Goal: Information Seeking & Learning: Find specific fact

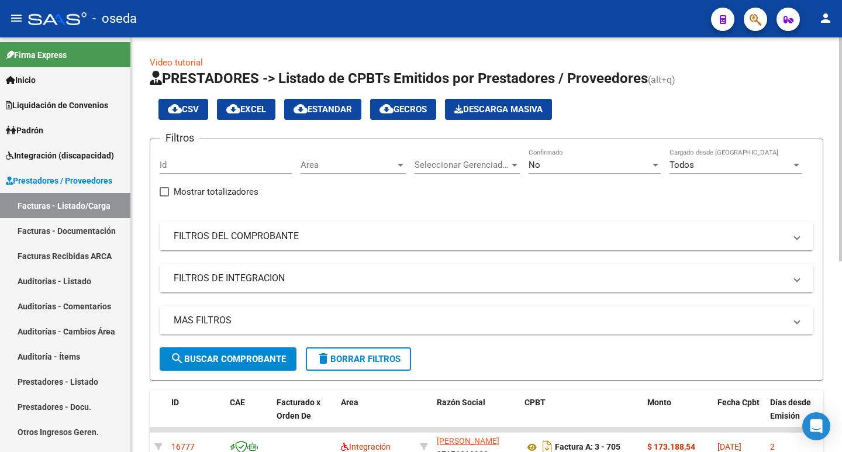
click at [555, 157] on div "No Confirmado" at bounding box center [594, 160] width 132 height 25
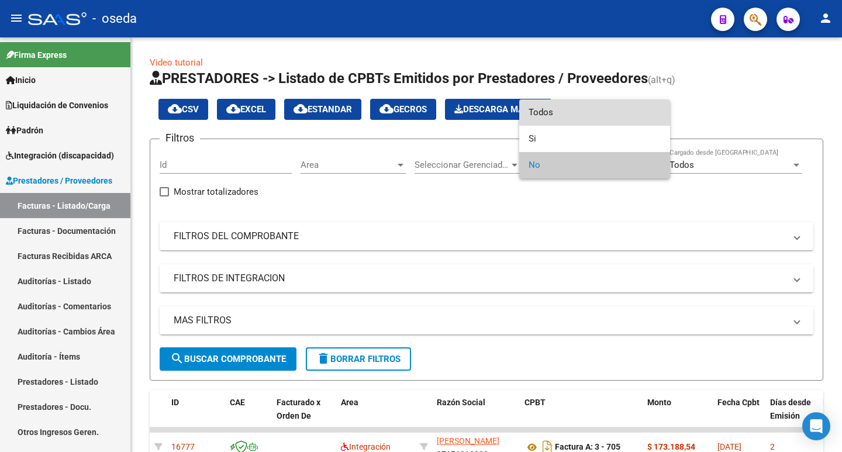
click at [556, 109] on span "Todos" at bounding box center [594, 112] width 132 height 26
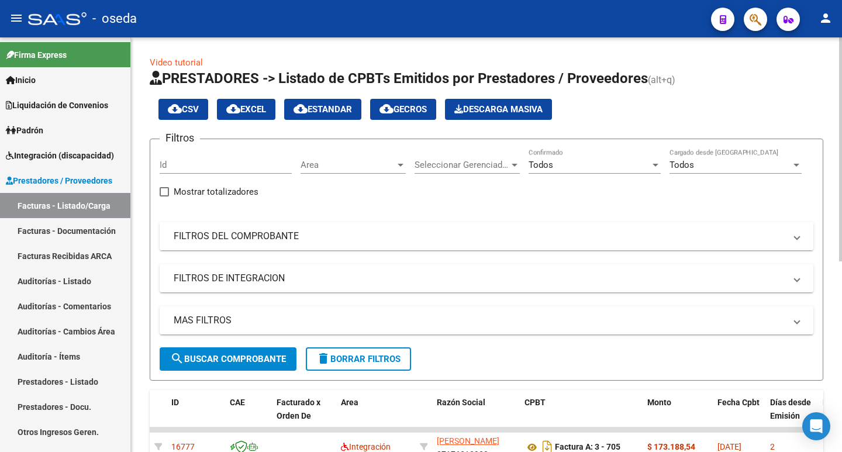
click at [247, 247] on mat-expansion-panel-header "FILTROS DEL COMPROBANTE" at bounding box center [487, 236] width 654 height 28
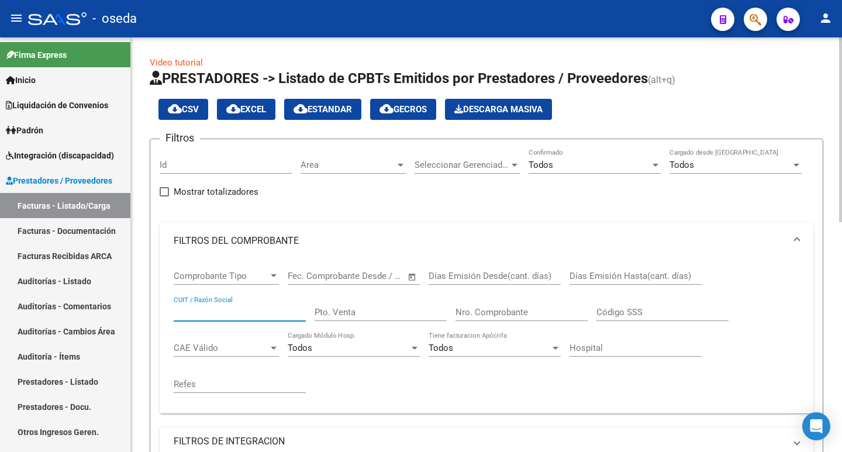
paste input "27-17631393-0"
click at [229, 309] on input "27-17631393-0" at bounding box center [240, 312] width 132 height 11
click at [186, 312] on input "27-176313930" at bounding box center [240, 312] width 132 height 11
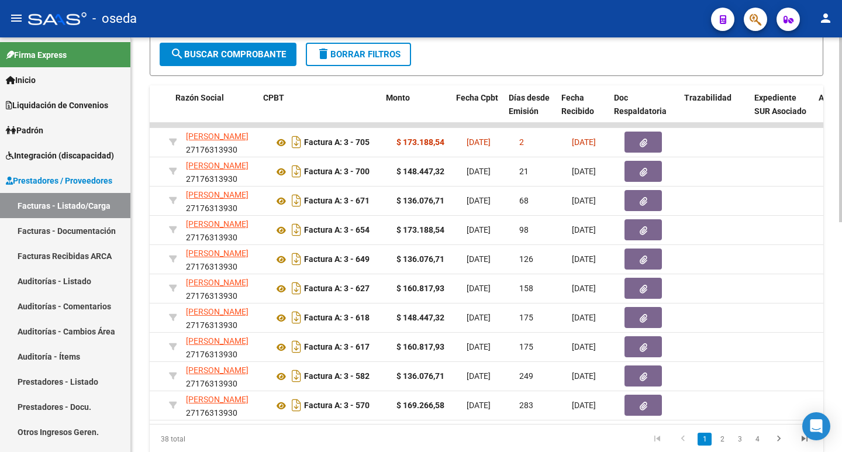
scroll to position [0, 264]
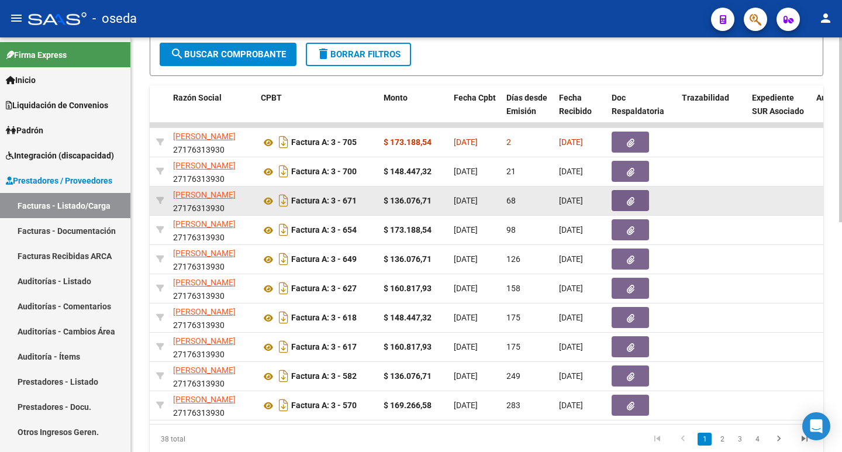
type input "27176313930"
click at [635, 199] on button "button" at bounding box center [629, 200] width 37 height 21
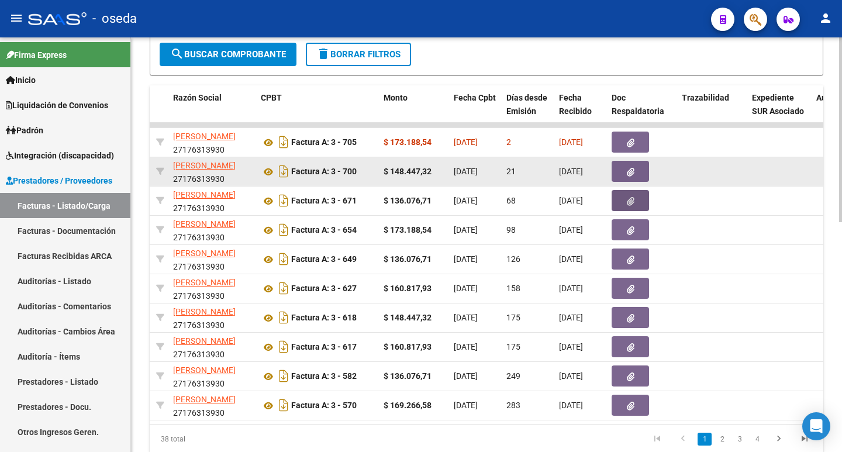
click at [621, 170] on button "button" at bounding box center [629, 171] width 37 height 21
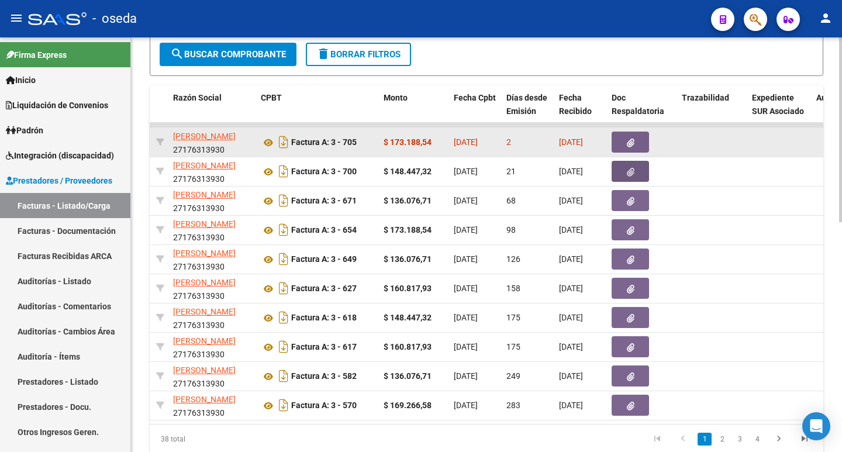
click at [628, 146] on icon "button" at bounding box center [631, 143] width 8 height 9
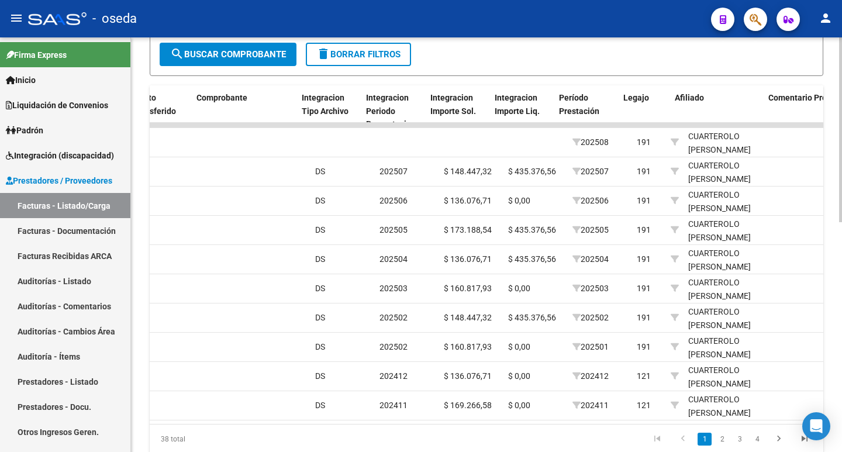
scroll to position [0, 1208]
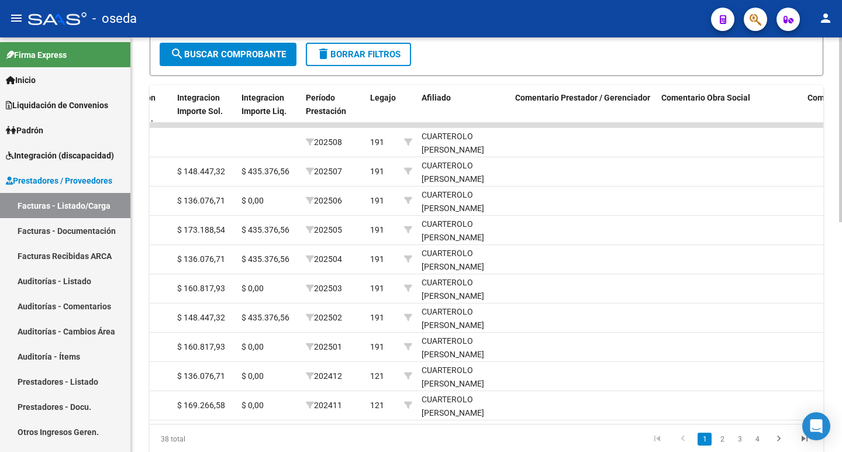
click at [476, 449] on datatable-pager "1 2 3 4" at bounding box center [552, 439] width 529 height 20
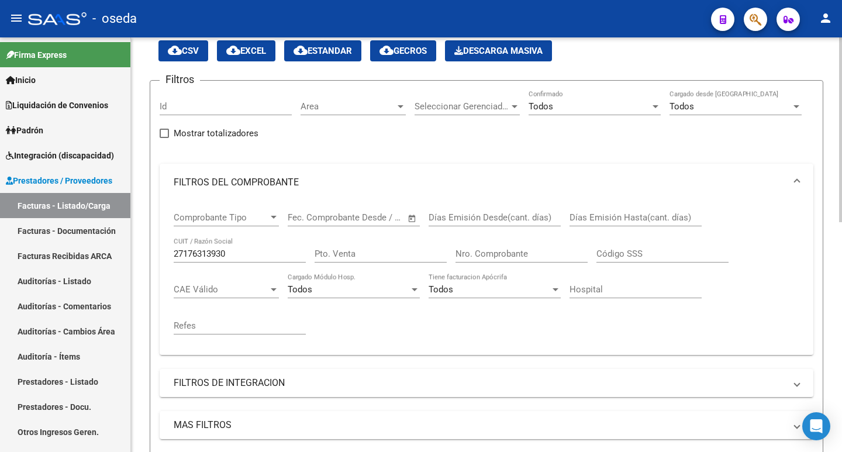
scroll to position [0, 0]
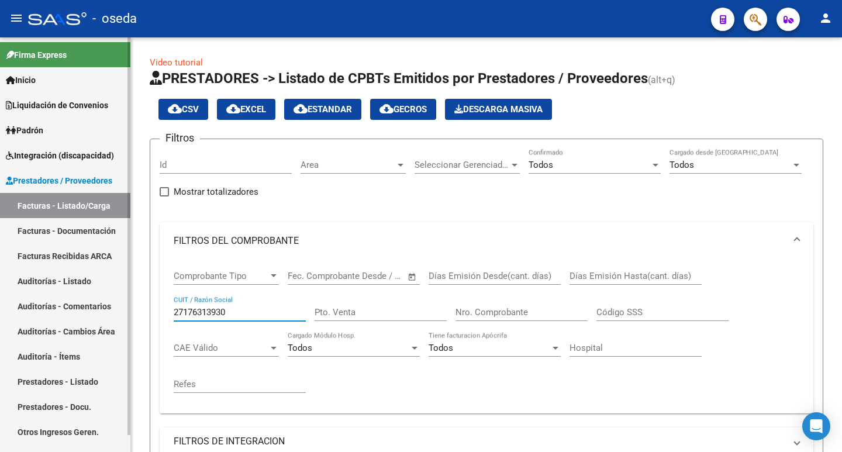
drag, startPoint x: 230, startPoint y: 307, endPoint x: 129, endPoint y: 320, distance: 101.9
click at [129, 320] on mat-sidenav-container "Firma Express Inicio Calendario SSS Instructivos Contacto OS Liquidación de Con…" at bounding box center [421, 244] width 842 height 414
paste input "30-71431569-9"
click at [226, 310] on input "30-71431569-9" at bounding box center [240, 312] width 132 height 11
click at [187, 313] on input "30-714315699" at bounding box center [240, 312] width 132 height 11
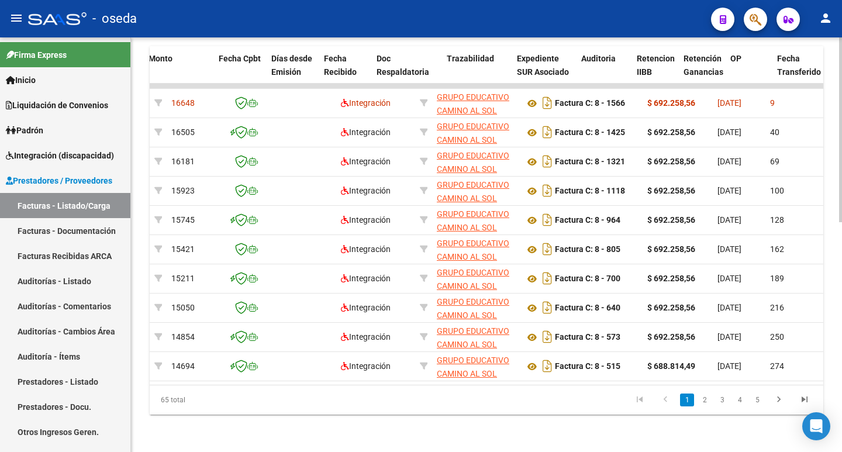
scroll to position [0, 504]
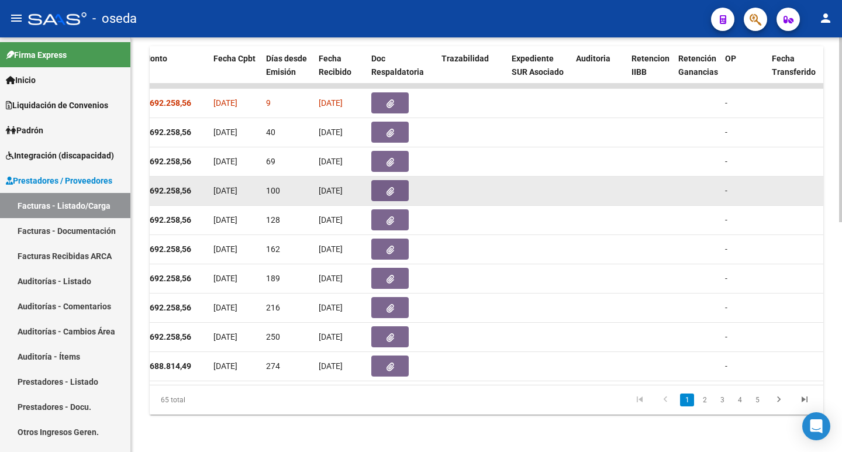
type input "30714315699"
click at [398, 182] on button "button" at bounding box center [389, 190] width 37 height 21
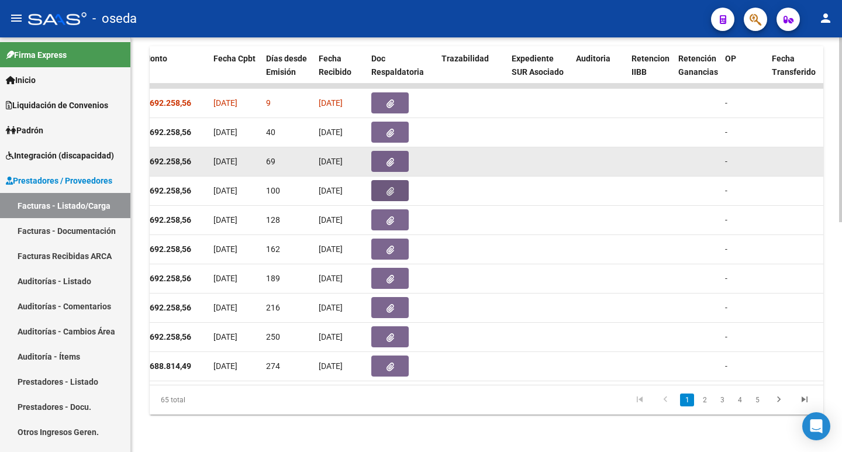
click at [388, 158] on icon "button" at bounding box center [390, 162] width 8 height 9
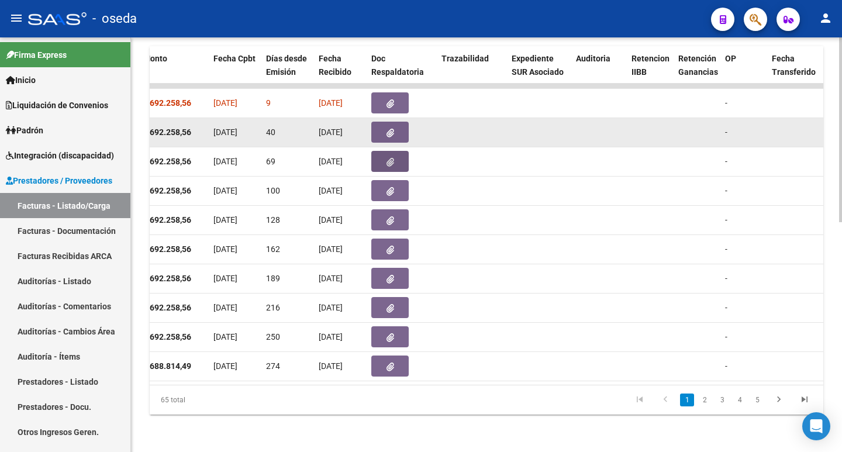
click at [396, 125] on button "button" at bounding box center [389, 132] width 37 height 21
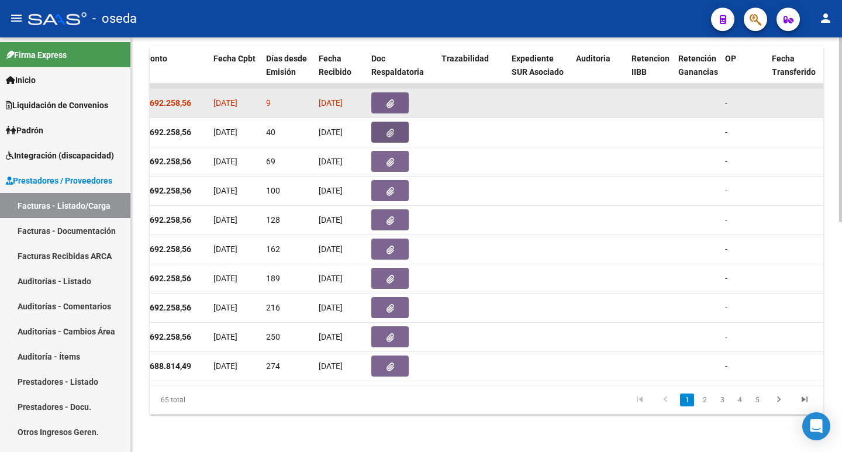
click at [392, 99] on icon "button" at bounding box center [390, 103] width 8 height 9
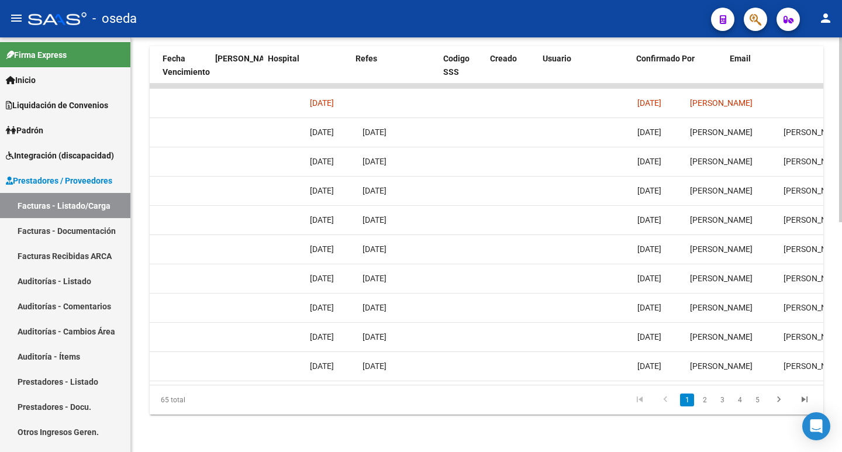
scroll to position [0, 2270]
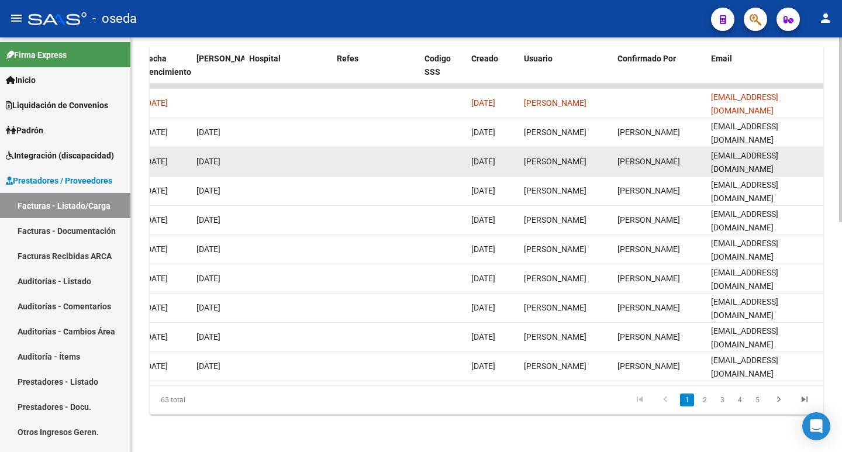
drag, startPoint x: 756, startPoint y: 125, endPoint x: 782, endPoint y: 147, distance: 33.5
click at [778, 151] on span "[EMAIL_ADDRESS][DOMAIN_NAME]" at bounding box center [744, 162] width 67 height 23
drag, startPoint x: 794, startPoint y: 153, endPoint x: 707, endPoint y: 155, distance: 87.7
click at [707, 155] on datatable-body-cell "[EMAIL_ADDRESS][DOMAIN_NAME]" at bounding box center [764, 161] width 117 height 29
copy span "[EMAIL_ADDRESS][DOMAIN_NAME]"
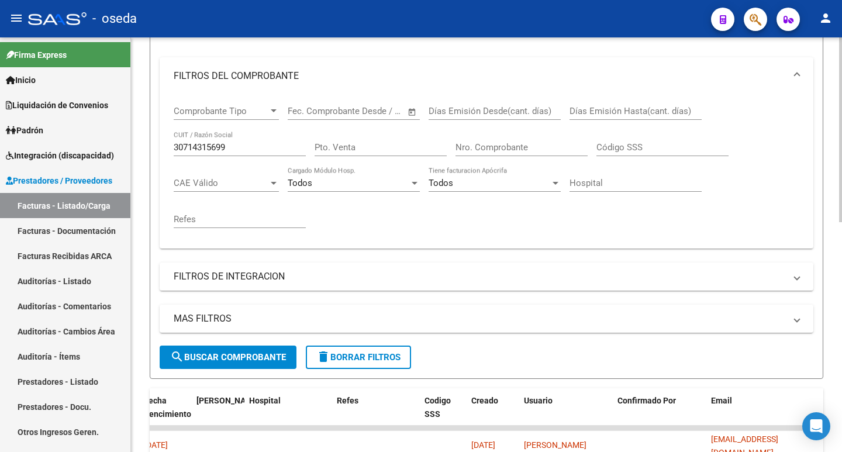
scroll to position [106, 0]
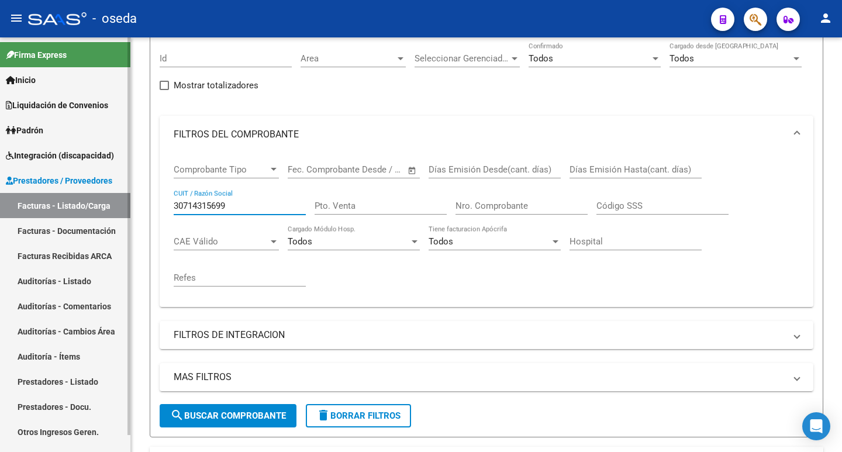
drag, startPoint x: 248, startPoint y: 206, endPoint x: 96, endPoint y: 208, distance: 151.4
click at [96, 208] on mat-sidenav-container "Firma Express Inicio Calendario SSS Instructivos Contacto OS Liquidación de Con…" at bounding box center [421, 244] width 842 height 414
click at [96, 208] on link "Facturas - Listado/Carga" at bounding box center [65, 205] width 130 height 25
paste input "27-27386826-2"
click at [229, 203] on input "27-27386826-2" at bounding box center [240, 205] width 132 height 11
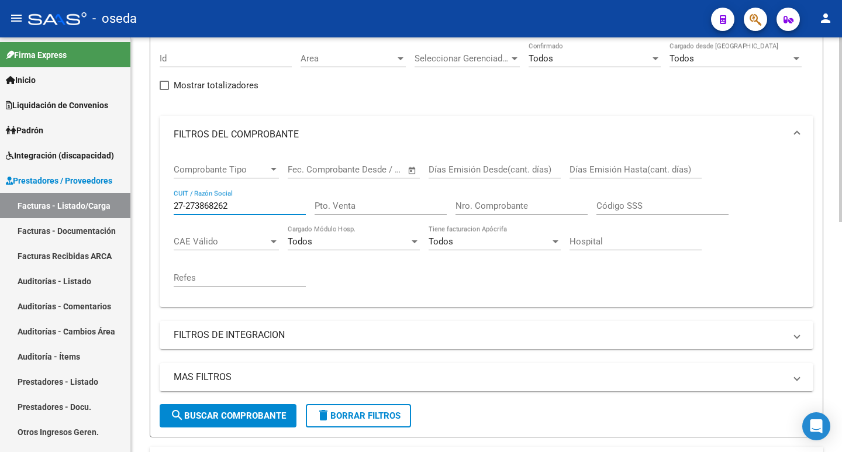
click at [186, 203] on input "27-273868262" at bounding box center [240, 205] width 132 height 11
click at [239, 413] on span "search Buscar Comprobante" at bounding box center [228, 415] width 116 height 11
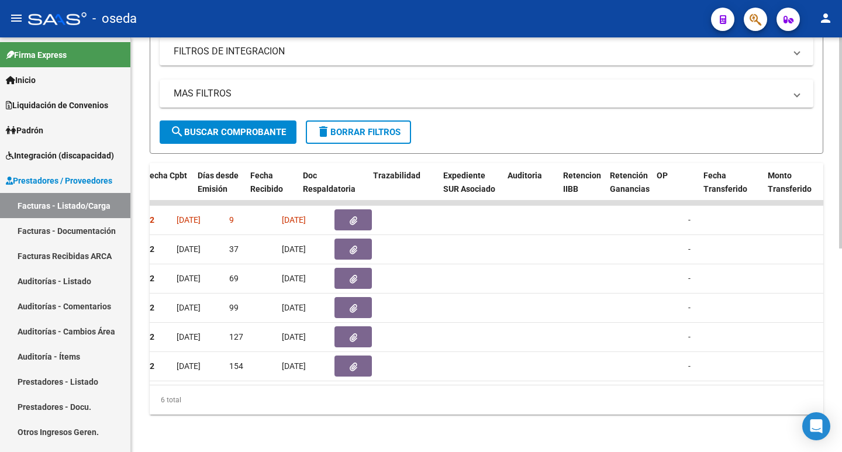
scroll to position [0, 572]
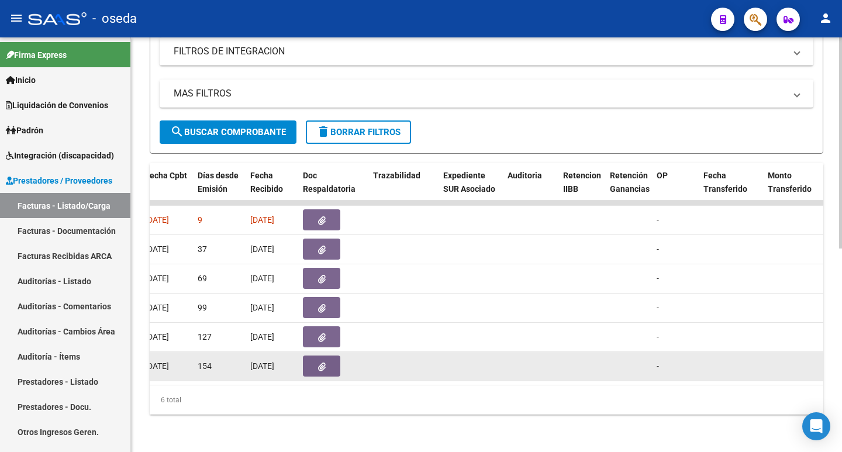
click at [320, 355] on button "button" at bounding box center [321, 365] width 37 height 21
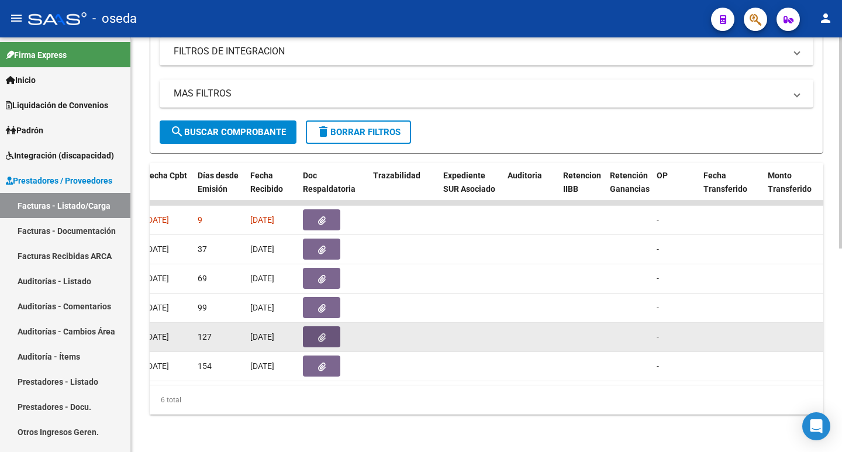
click at [323, 333] on icon "button" at bounding box center [322, 337] width 8 height 9
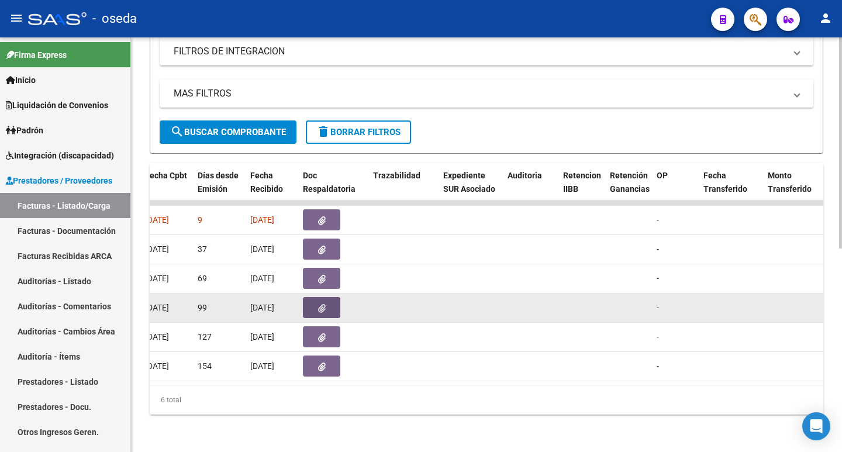
click at [323, 304] on icon "button" at bounding box center [322, 308] width 8 height 9
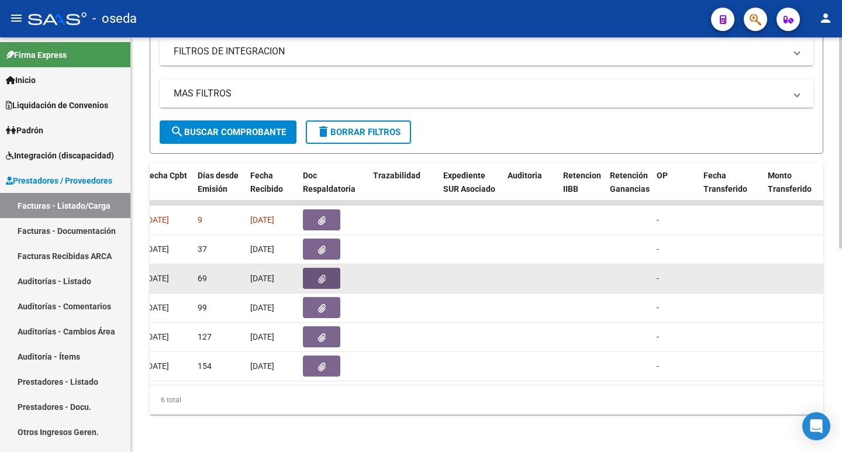
click at [322, 275] on icon "button" at bounding box center [322, 279] width 8 height 9
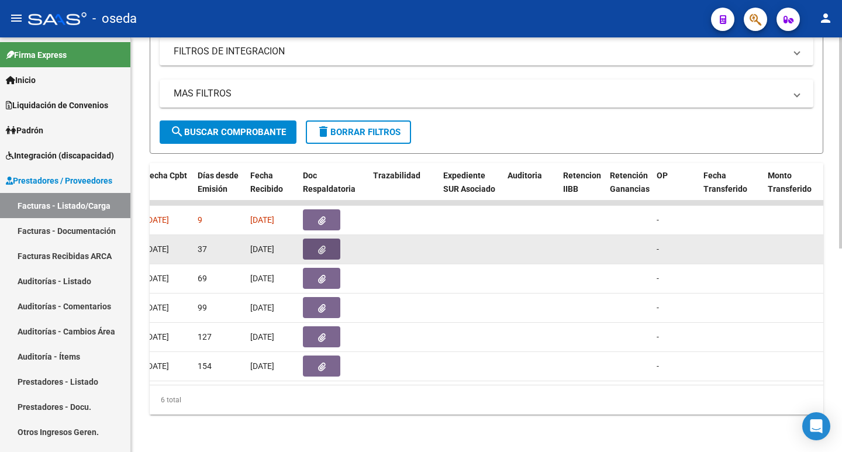
click at [320, 244] on span "button" at bounding box center [322, 249] width 8 height 11
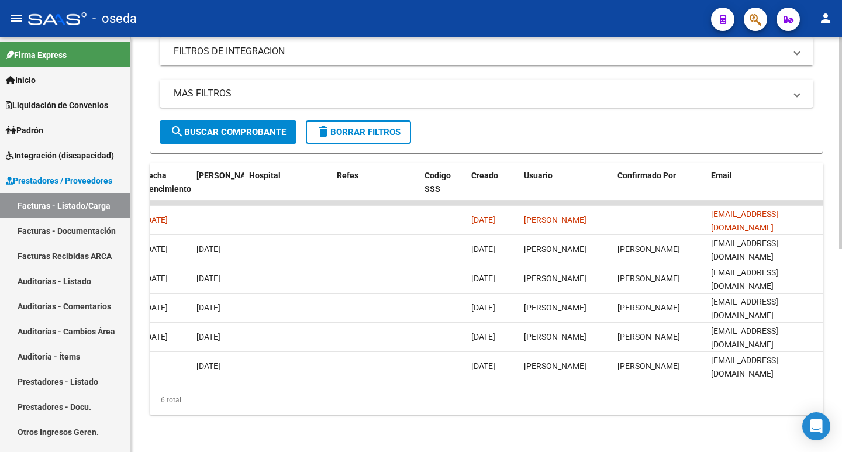
scroll to position [0, 19]
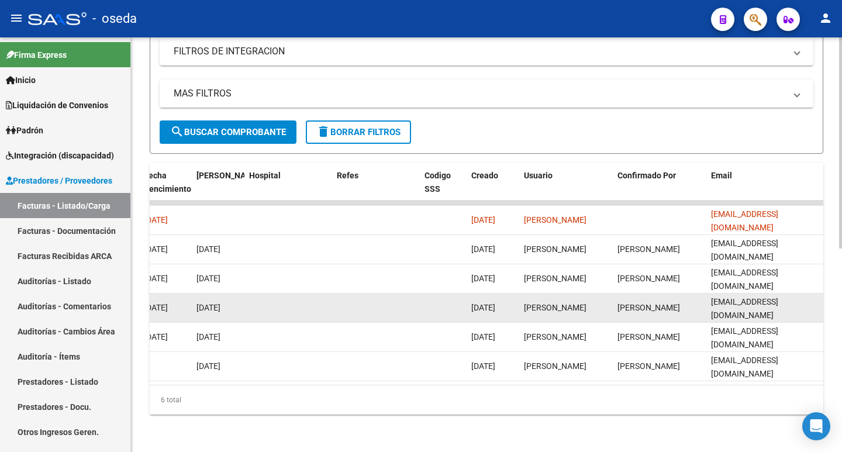
drag, startPoint x: 710, startPoint y: 300, endPoint x: 818, endPoint y: 294, distance: 108.3
click at [818, 294] on datatable-body-cell "[EMAIL_ADDRESS][DOMAIN_NAME]" at bounding box center [764, 307] width 117 height 29
copy span "[EMAIL_ADDRESS][DOMAIN_NAME]"
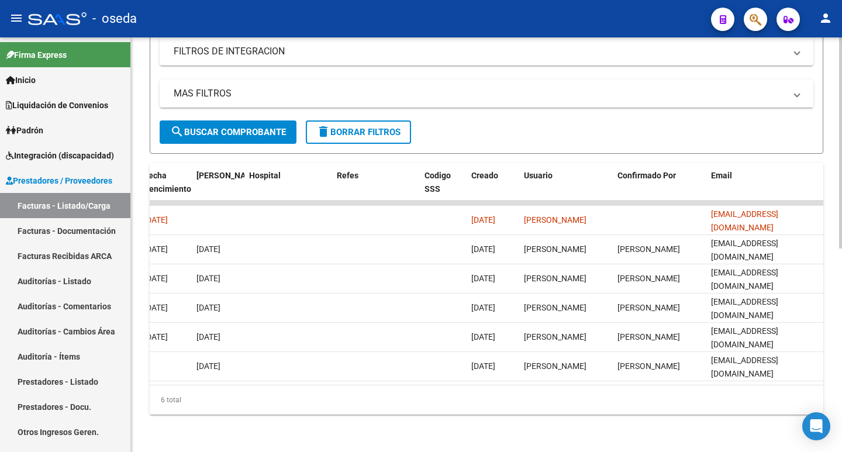
scroll to position [0, 0]
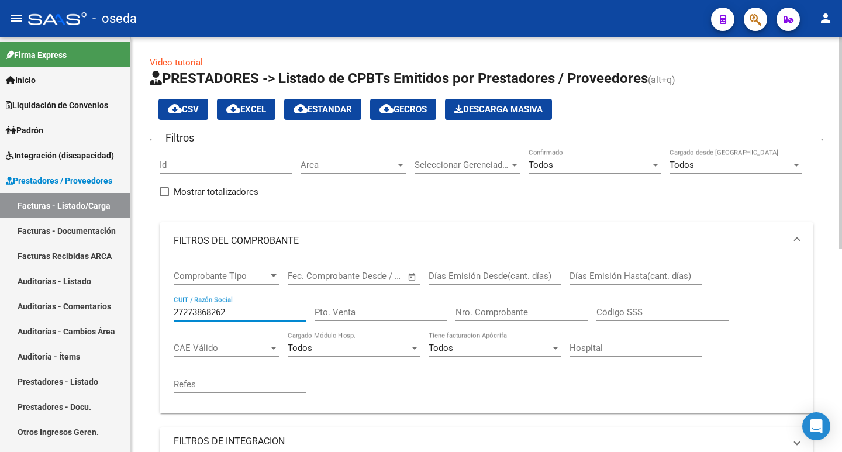
drag, startPoint x: 247, startPoint y: 312, endPoint x: 150, endPoint y: 323, distance: 97.7
click at [150, 323] on form "Filtros Id Area Area Seleccionar Gerenciador Seleccionar Gerenciador Todos Conf…" at bounding box center [486, 341] width 673 height 405
paste input "0-33774976-4"
click at [229, 313] on input "20-33774976-4" at bounding box center [240, 312] width 132 height 11
click at [187, 311] on input "20-337749764" at bounding box center [240, 312] width 132 height 11
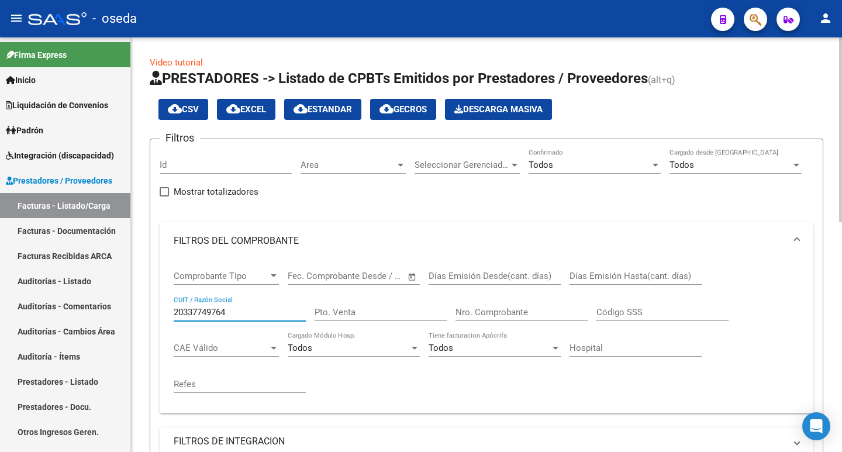
scroll to position [117, 0]
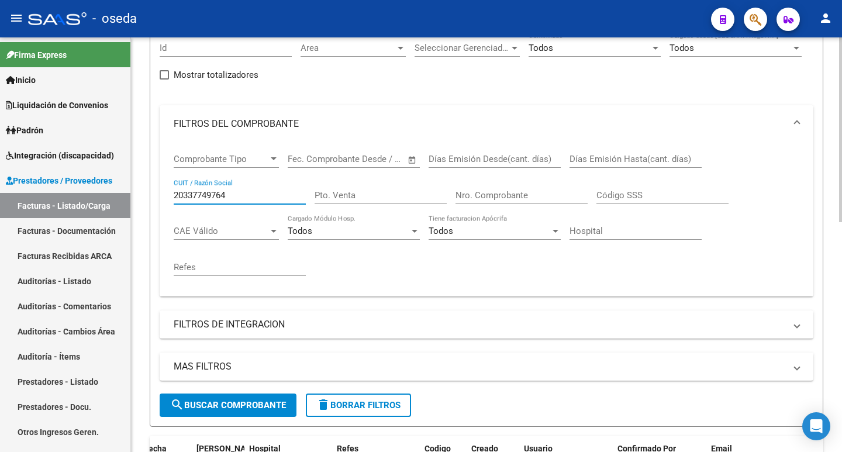
type input "20337749764"
click at [229, 401] on span "search Buscar Comprobante" at bounding box center [228, 405] width 116 height 11
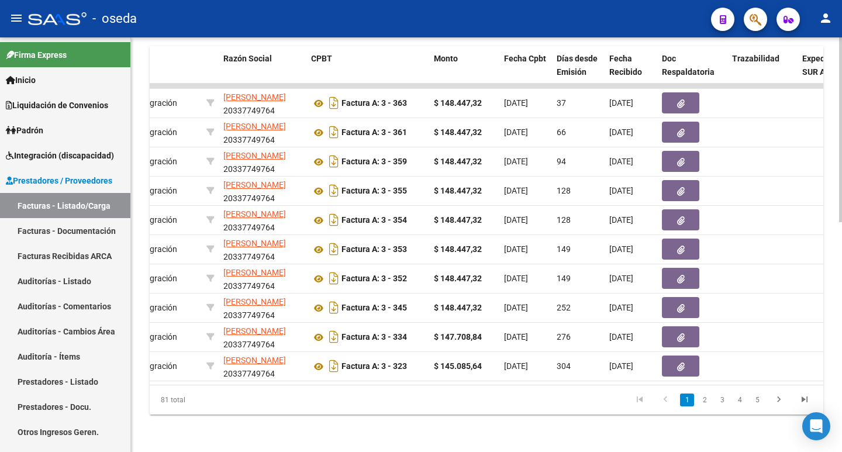
scroll to position [0, 216]
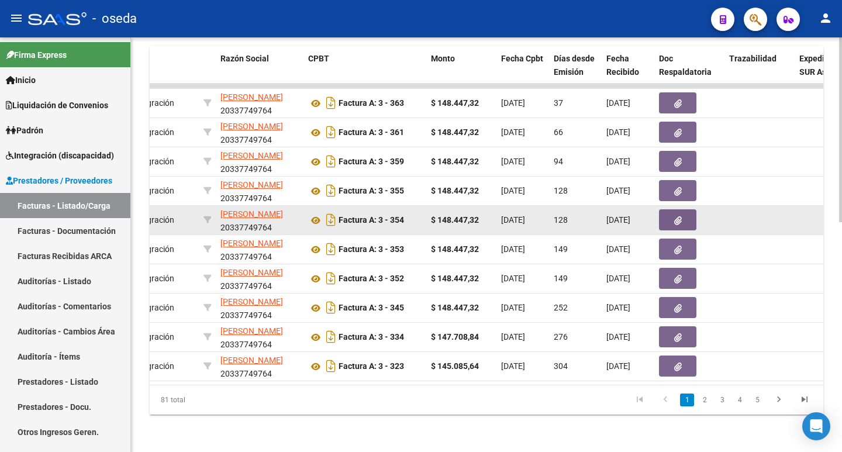
click at [668, 209] on button "button" at bounding box center [677, 219] width 37 height 21
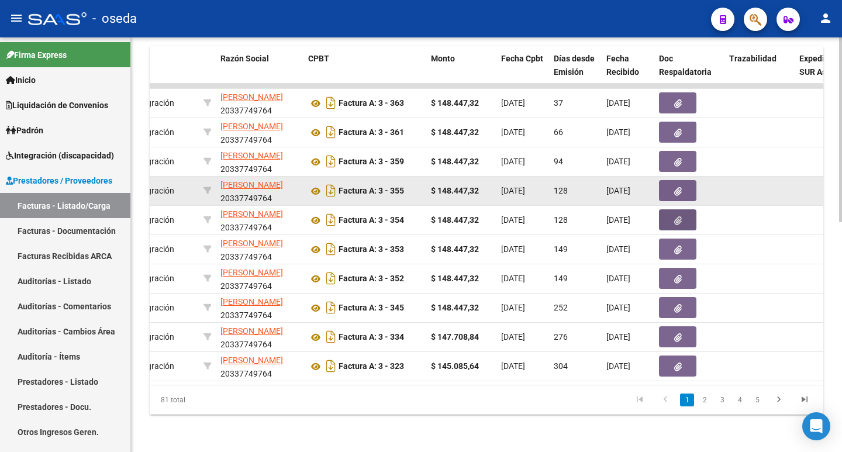
click at [669, 186] on button "button" at bounding box center [677, 190] width 37 height 21
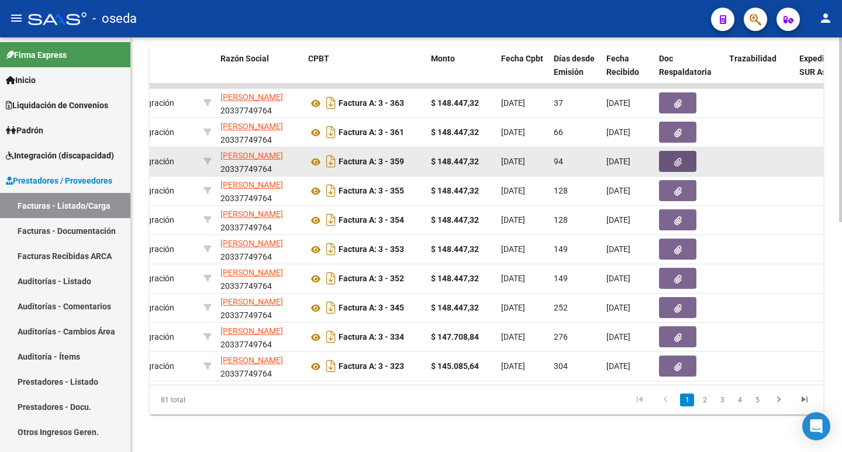
click at [677, 158] on icon "button" at bounding box center [678, 162] width 8 height 9
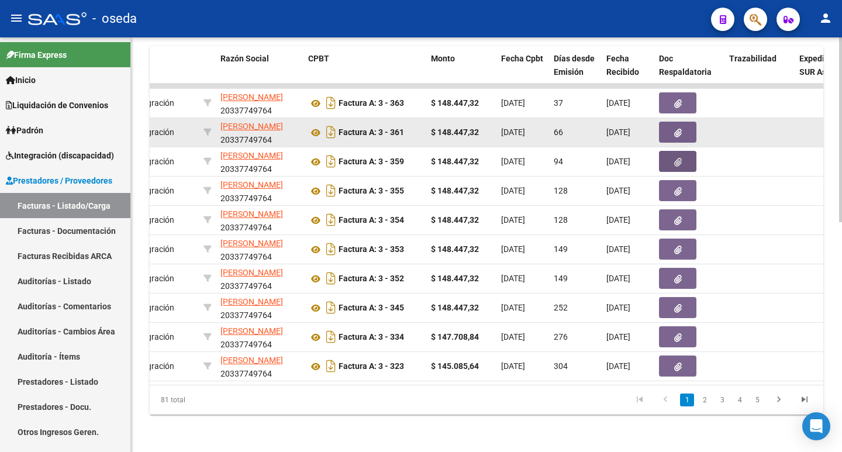
click at [675, 129] on icon "button" at bounding box center [678, 133] width 8 height 9
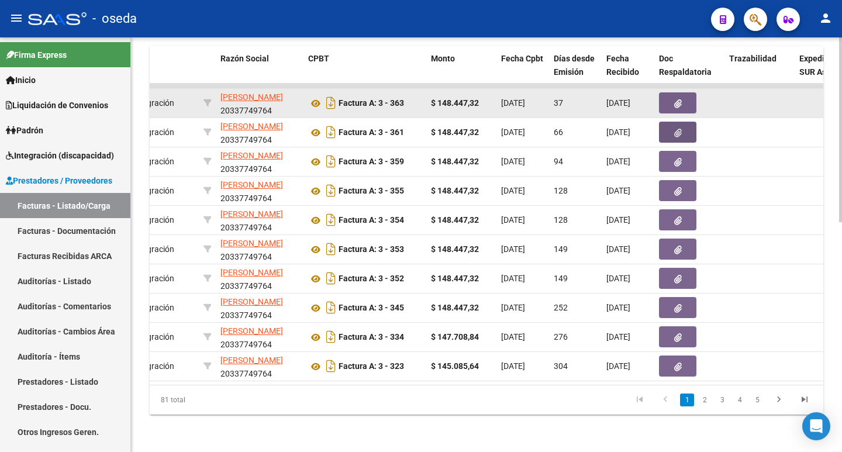
click at [671, 92] on button "button" at bounding box center [677, 102] width 37 height 21
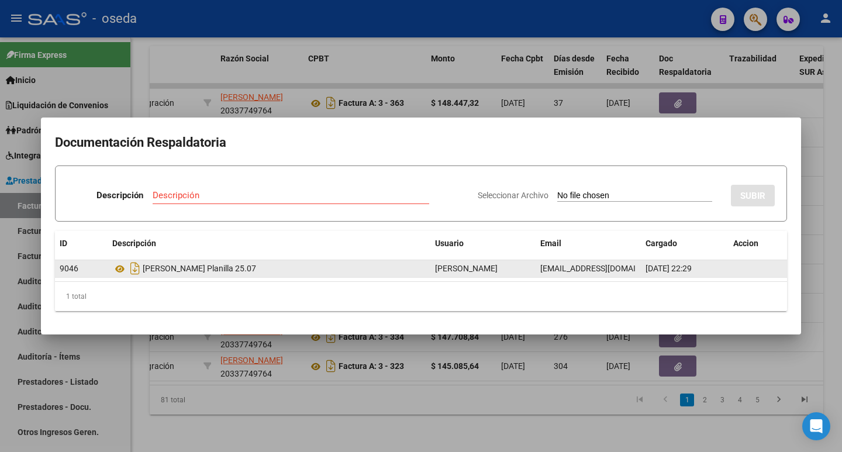
scroll to position [0, 1]
drag, startPoint x: 540, startPoint y: 271, endPoint x: 637, endPoint y: 273, distance: 96.5
click at [637, 273] on datatable-body-cell "[EMAIL_ADDRESS][DOMAIN_NAME]" at bounding box center [587, 268] width 105 height 17
copy span "[EMAIL_ADDRESS][DOMAIN_NAME]"
